Goal: Communication & Community: Connect with others

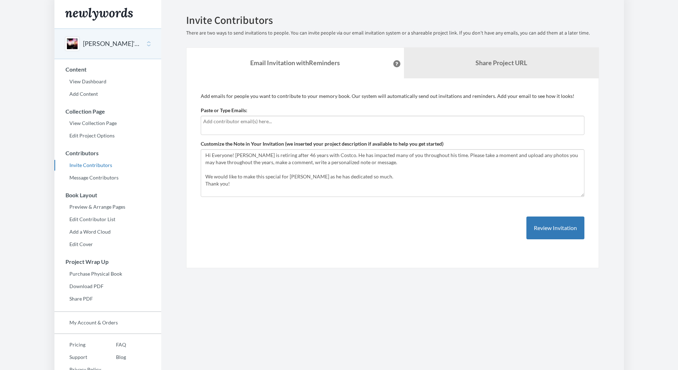
click at [219, 126] on div at bounding box center [392, 125] width 383 height 19
type input "[EMAIL_ADDRESS][DOMAIN_NAME]"
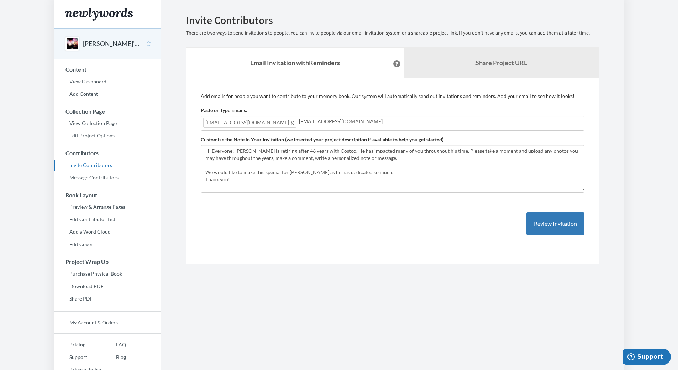
type input "[EMAIL_ADDRESS][DOMAIN_NAME]"
click at [324, 120] on input "[EMAIL_ADDRESS][DOMAIN_NAME]" at bounding box center [440, 121] width 283 height 8
type input "Jbartlett@costco.com"
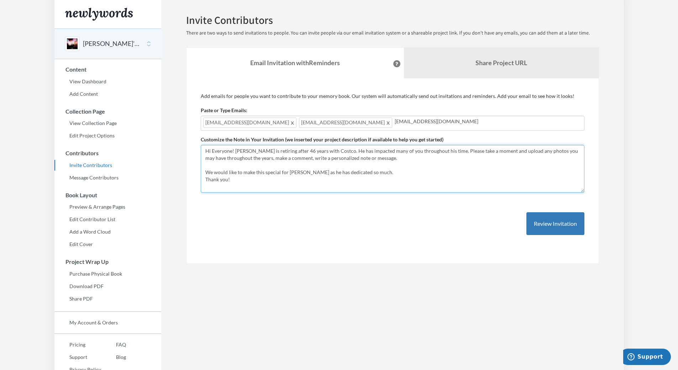
click at [253, 169] on textarea "Hi Everyone! Patrick is retiring after 46 years with Costco. He has impacted ma…" at bounding box center [392, 169] width 383 height 48
click at [282, 157] on textarea "Hi Everyone! Patrick is retiring after 46 years with Costco. He has impacted ma…" at bounding box center [392, 169] width 383 height 48
click at [235, 149] on textarea "Hi Everyone! Patrick is retiring after 46 years with Costco. He has impacted ma…" at bounding box center [392, 169] width 383 height 48
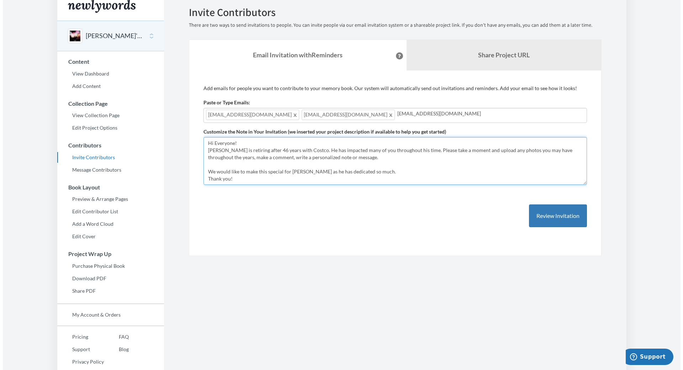
scroll to position [20, 0]
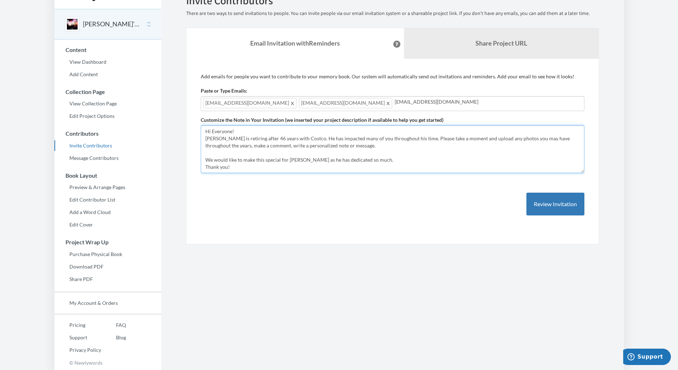
click at [259, 166] on textarea "Hi Everyone! Patrick is retiring after 46 years with Costco. He has impacted ma…" at bounding box center [392, 149] width 383 height 48
click at [376, 161] on textarea "Hi Everyone! Patrick is retiring after 46 years with Costco. He has impacted ma…" at bounding box center [392, 149] width 383 height 48
click at [323, 153] on textarea "Hi Everyone! Patrick is retiring after 46 years with Costco. He has impacted ma…" at bounding box center [392, 149] width 383 height 48
type textarea "Hi Everyone! [PERSON_NAME] is retiring after 46 years with Costco. He has impac…"
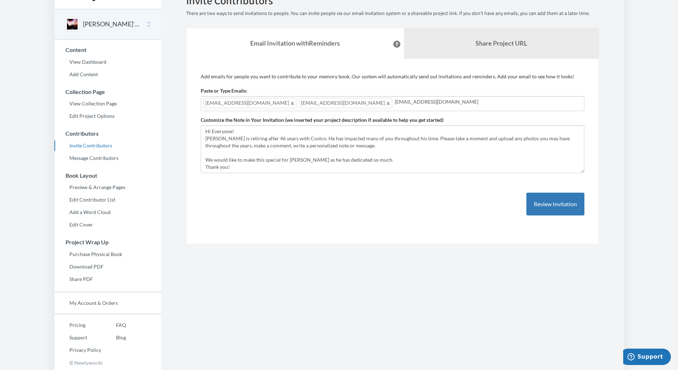
click at [384, 97] on div "dcrocker@costco.com ckendall@costco.com Jbartlett@costco.com" at bounding box center [392, 103] width 383 height 15
click at [394, 103] on input "Jbartlett@costco.com" at bounding box center [487, 102] width 187 height 8
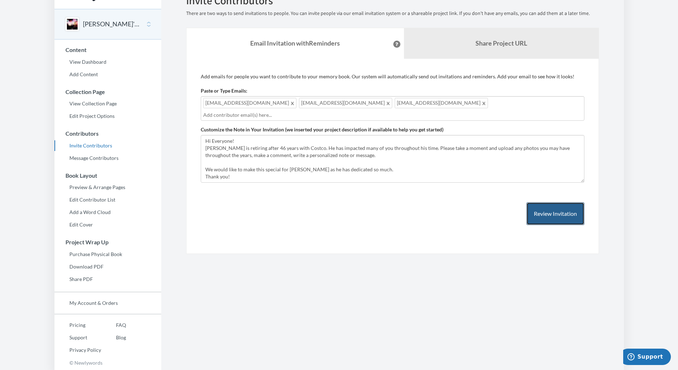
click at [531, 207] on button "Review Invitation" at bounding box center [555, 213] width 58 height 23
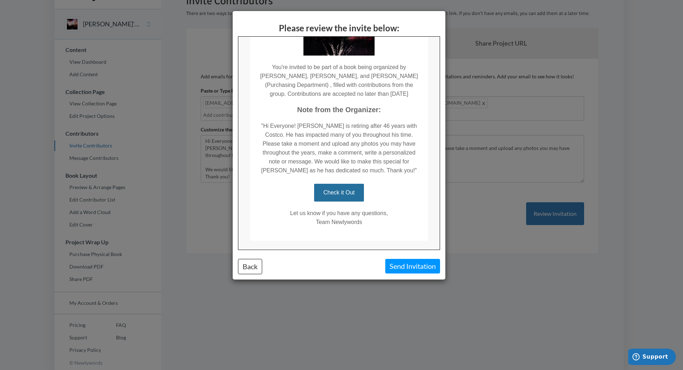
scroll to position [107, 0]
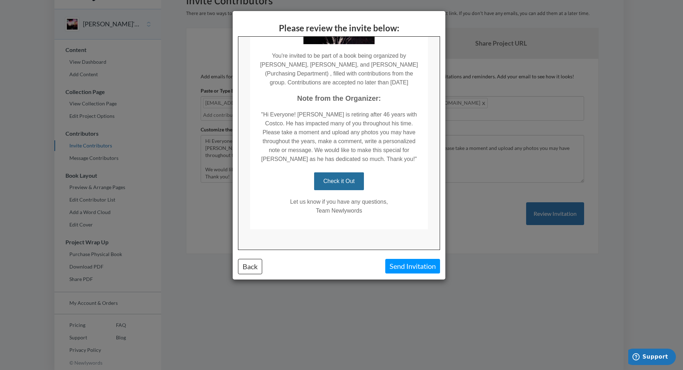
click at [339, 181] on link "Check it Out" at bounding box center [338, 181] width 50 height 18
click at [400, 269] on button "Send Invitation" at bounding box center [412, 266] width 55 height 15
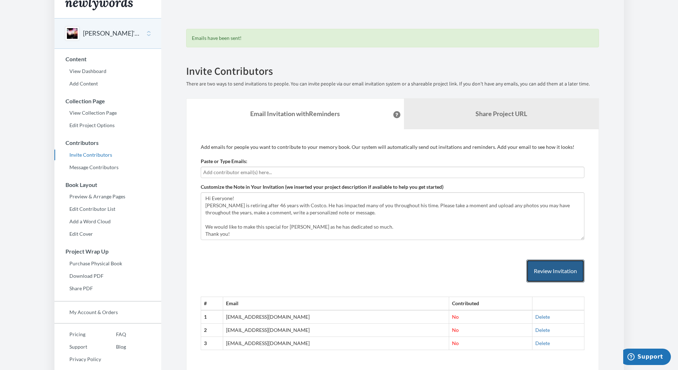
scroll to position [0, 0]
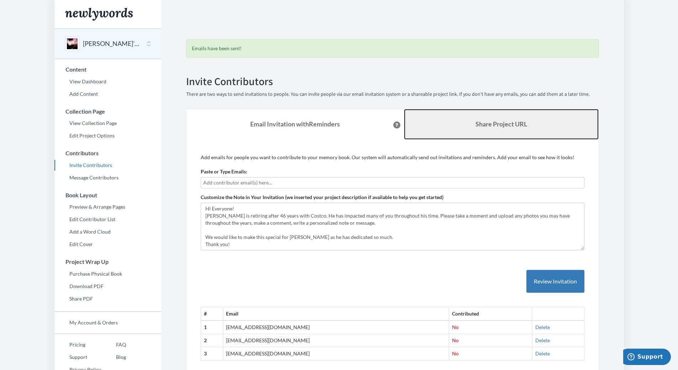
click at [477, 128] on link "Share Project URL" at bounding box center [501, 124] width 195 height 31
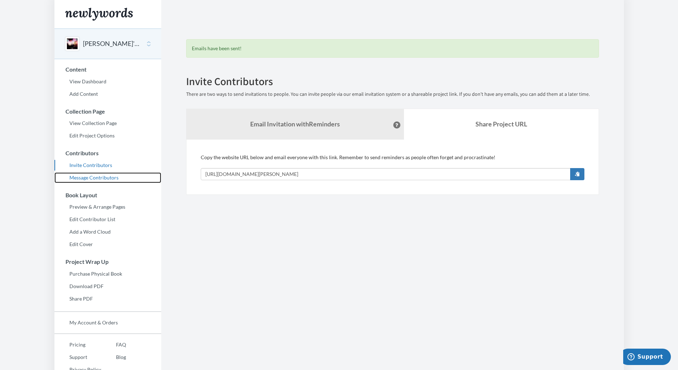
click at [94, 177] on link "Message Contributors" at bounding box center [107, 177] width 107 height 11
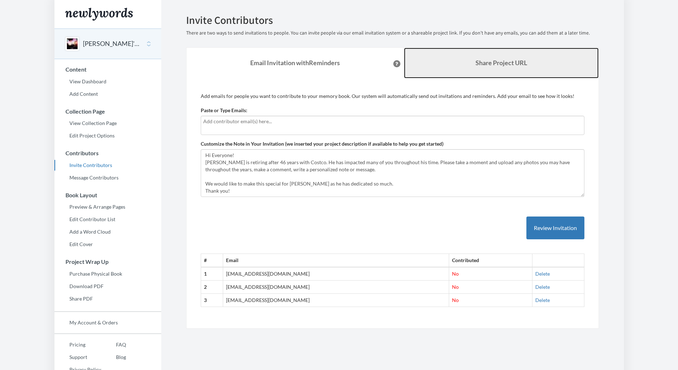
click at [511, 54] on link "Share Project URL" at bounding box center [501, 63] width 195 height 31
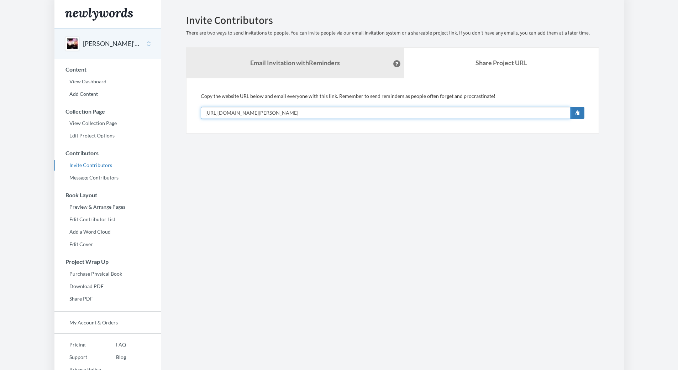
click at [364, 107] on input "[URL][DOMAIN_NAME][PERSON_NAME]" at bounding box center [386, 113] width 370 height 12
click at [314, 200] on section "Emails have been sent! Invite Contributors There are two ways to send invitatio…" at bounding box center [392, 194] width 462 height 389
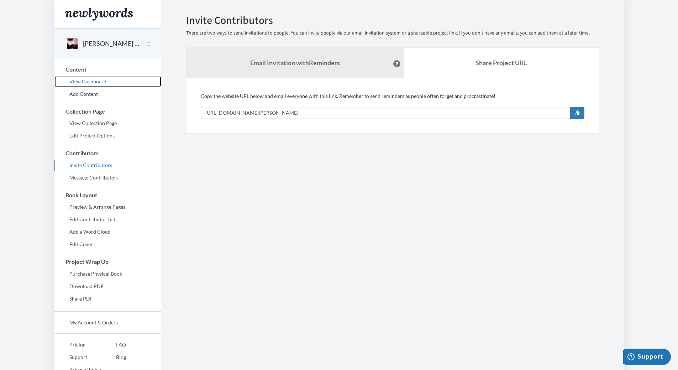
click at [85, 85] on link "View Dashboard" at bounding box center [107, 81] width 107 height 11
